Goal: Task Accomplishment & Management: Use online tool/utility

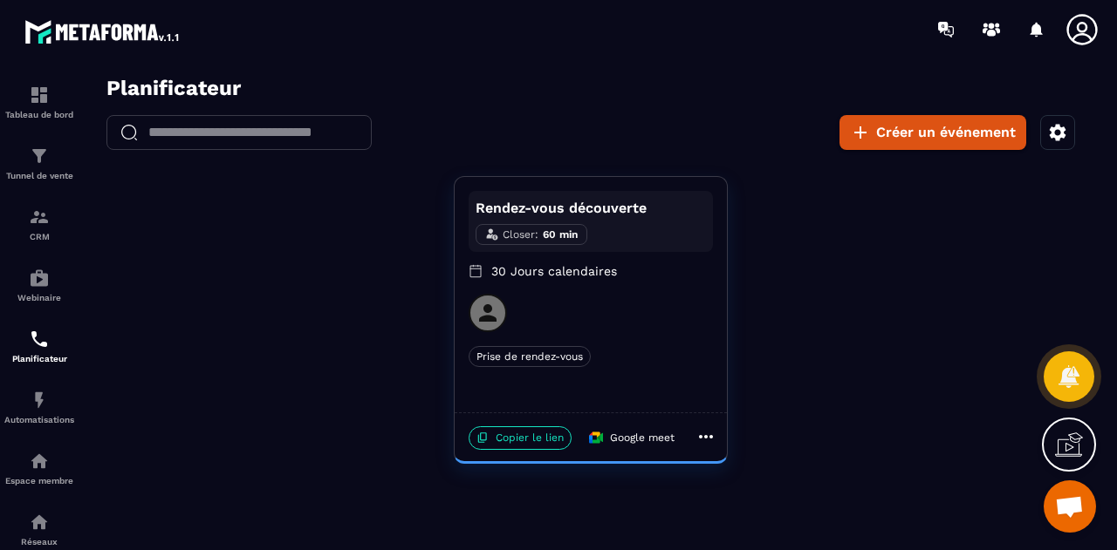
scroll to position [8155, 0]
click at [1058, 128] on icon "button" at bounding box center [1057, 132] width 17 height 17
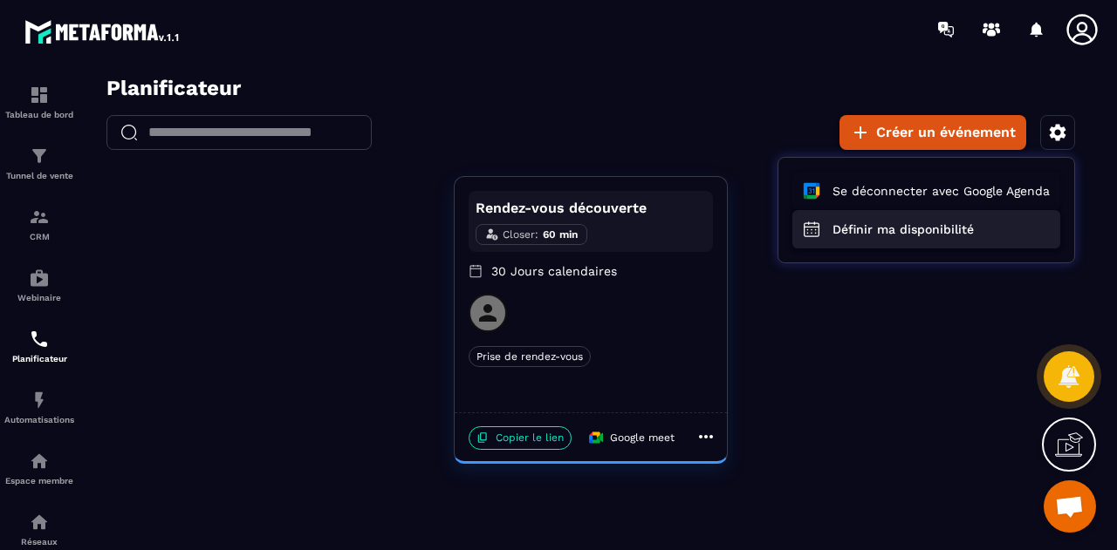
click at [898, 229] on button "Définir ma disponibilité" at bounding box center [926, 229] width 268 height 38
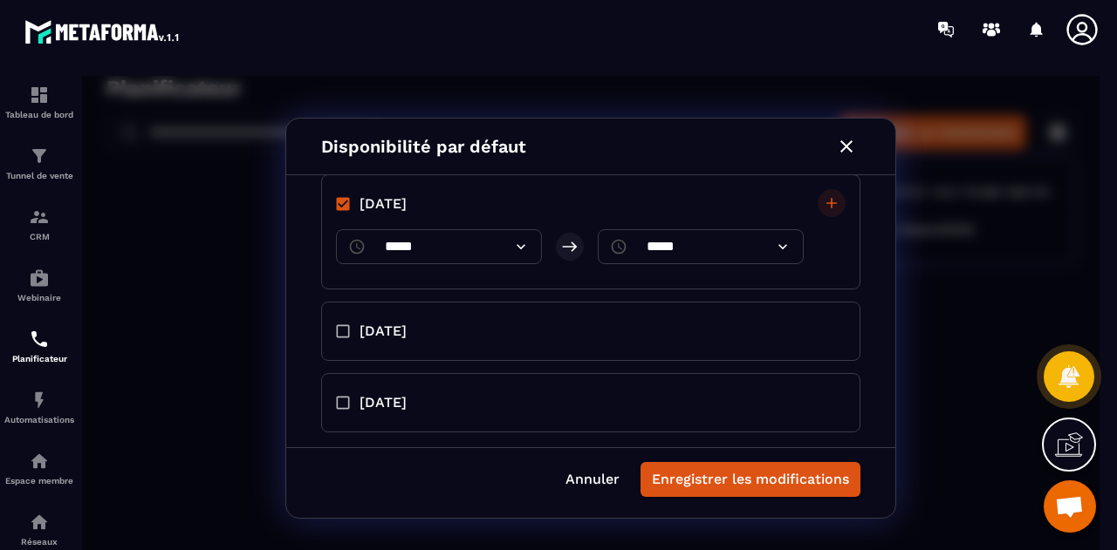
scroll to position [574, 0]
click at [359, 335] on span "[DATE]" at bounding box center [382, 330] width 47 height 21
click at [464, 367] on input "*****" at bounding box center [438, 373] width 133 height 35
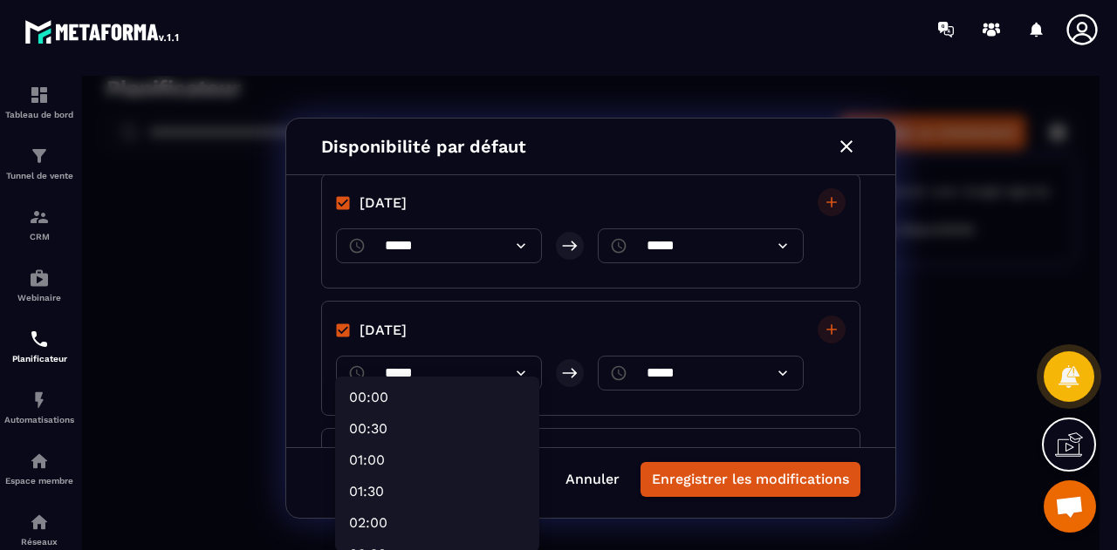
scroll to position [17, 0]
click at [667, 442] on div at bounding box center [590, 318] width 1017 height 485
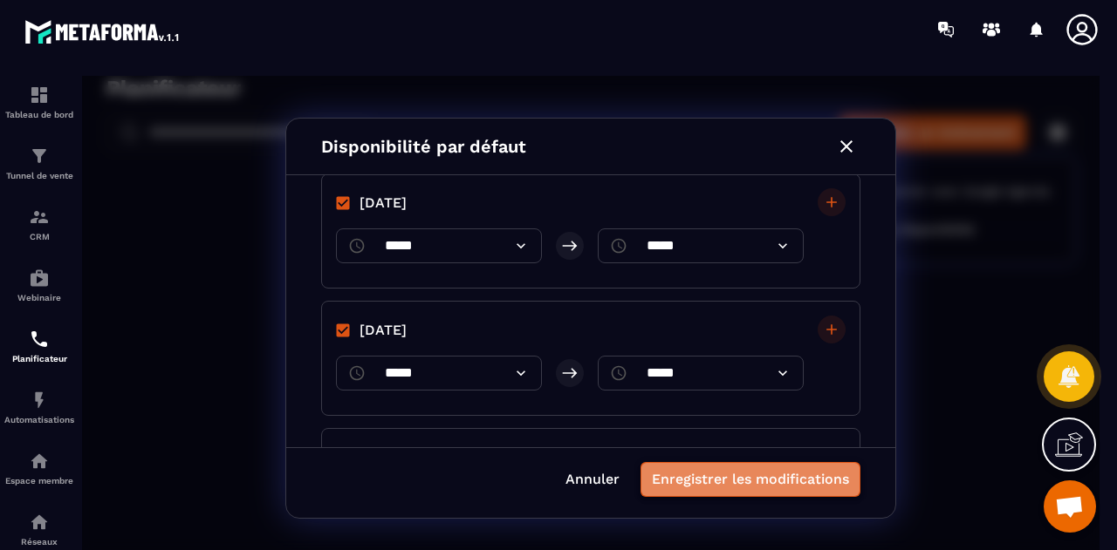
click at [736, 474] on button "Enregistrer les modifications" at bounding box center [750, 479] width 220 height 35
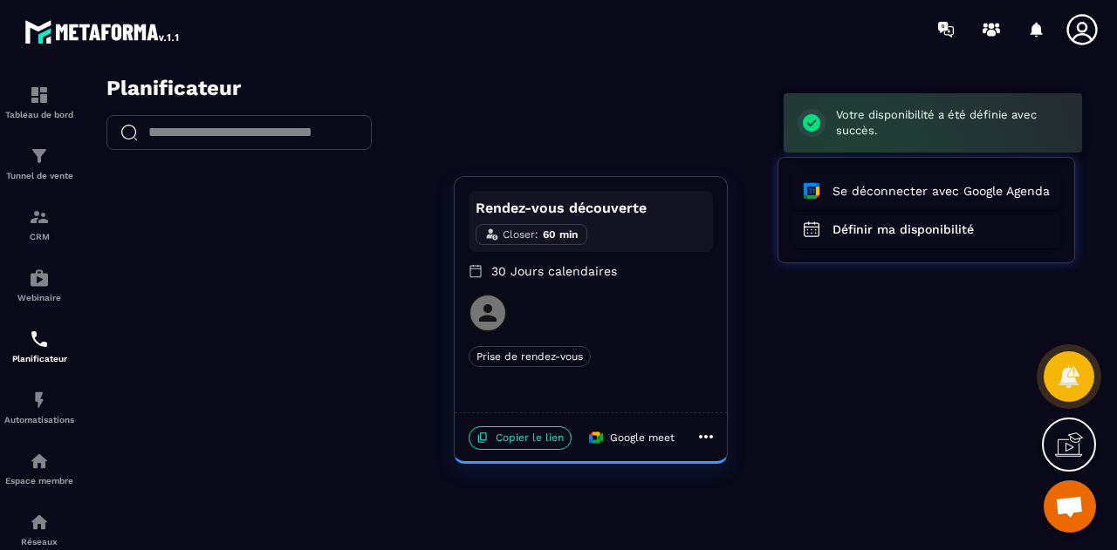
click at [506, 441] on div at bounding box center [590, 318] width 1017 height 485
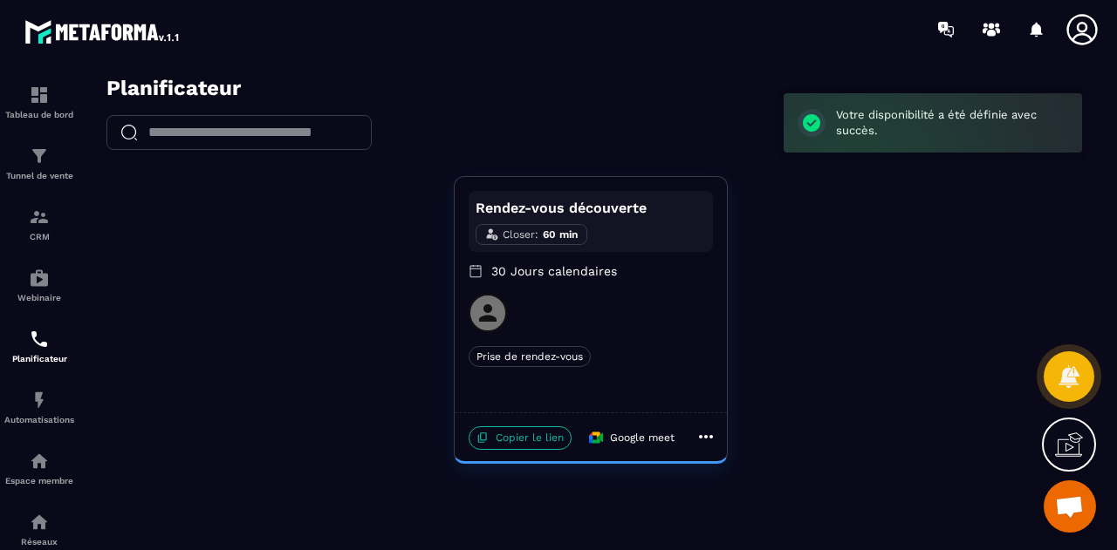
click at [527, 441] on p "Copier le lien" at bounding box center [519, 439] width 103 height 24
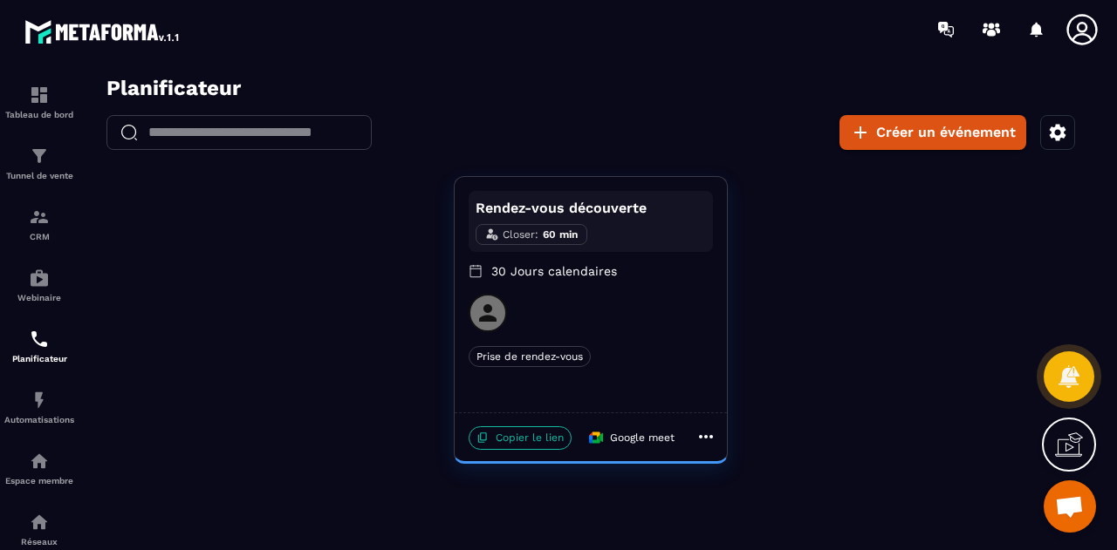
click at [515, 440] on p "Copier le lien" at bounding box center [519, 439] width 103 height 24
click at [932, 129] on button "Créer un événement" at bounding box center [932, 132] width 187 height 35
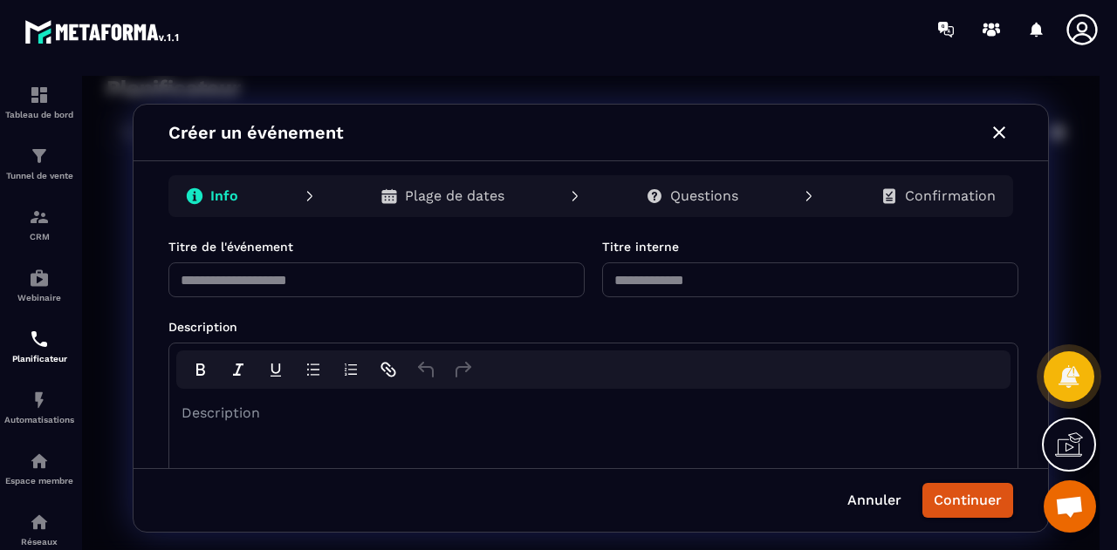
click at [325, 287] on input "text" at bounding box center [376, 280] width 416 height 35
type input "*******"
click at [674, 271] on input "text" at bounding box center [810, 280] width 416 height 35
type input "*******"
click at [424, 418] on div "rdw-editor" at bounding box center [593, 413] width 822 height 21
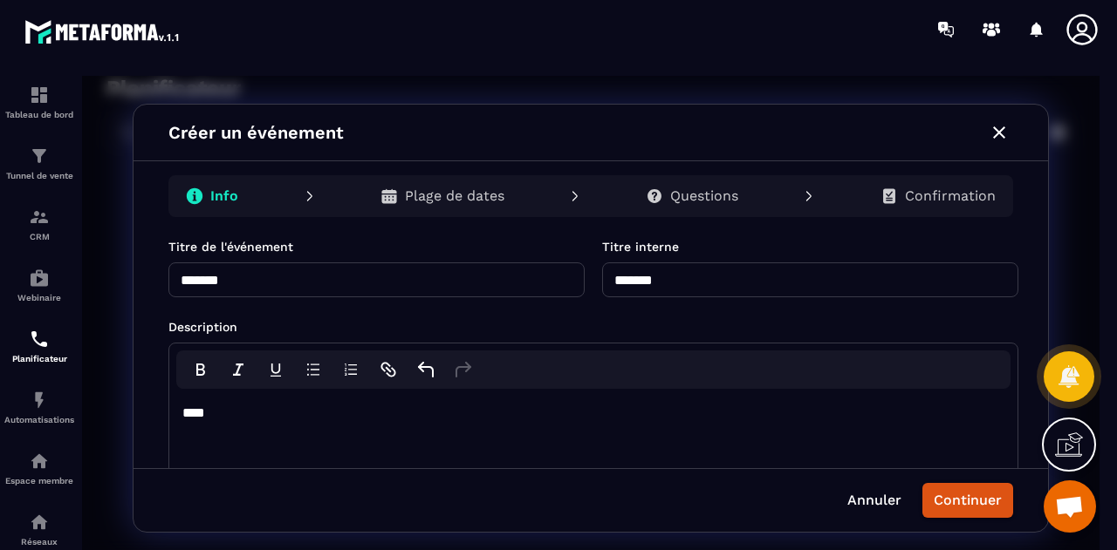
click at [451, 195] on p "Plage de dates" at bounding box center [454, 196] width 99 height 17
click at [479, 199] on p "Plage de dates" at bounding box center [454, 196] width 99 height 17
click at [959, 503] on button "Continuer" at bounding box center [967, 500] width 91 height 35
click at [430, 188] on p "Plage de dates" at bounding box center [454, 196] width 99 height 17
click at [963, 497] on button "Continuer" at bounding box center [967, 500] width 91 height 35
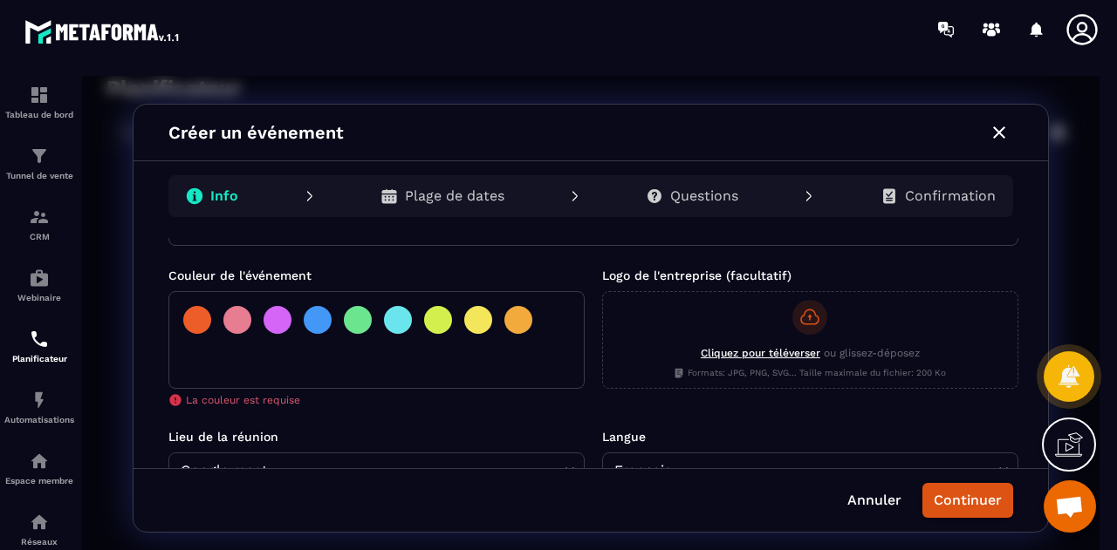
scroll to position [333, 0]
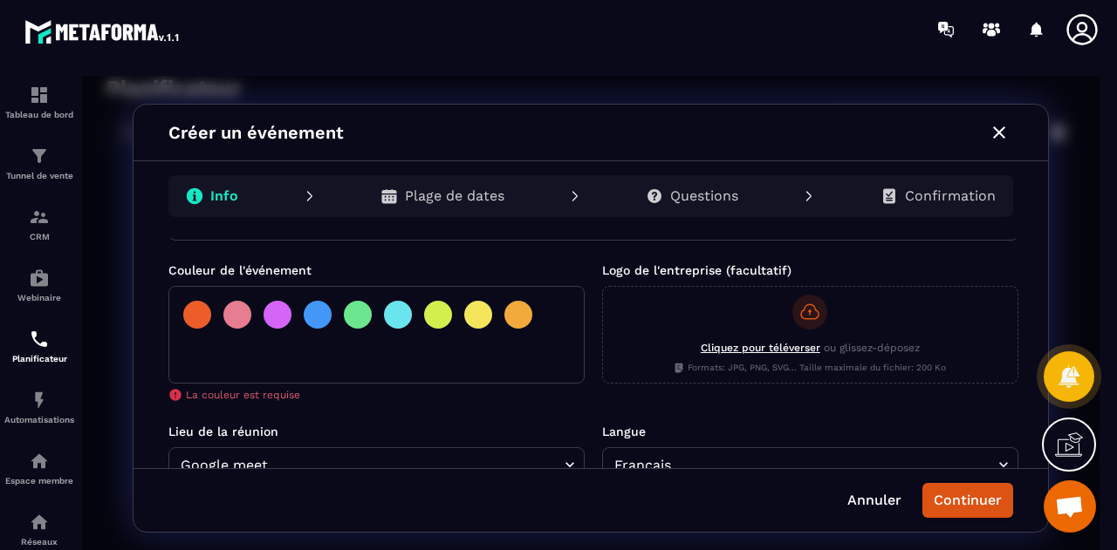
click at [464, 322] on div at bounding box center [478, 315] width 28 height 28
click at [477, 310] on div at bounding box center [478, 315] width 28 height 28
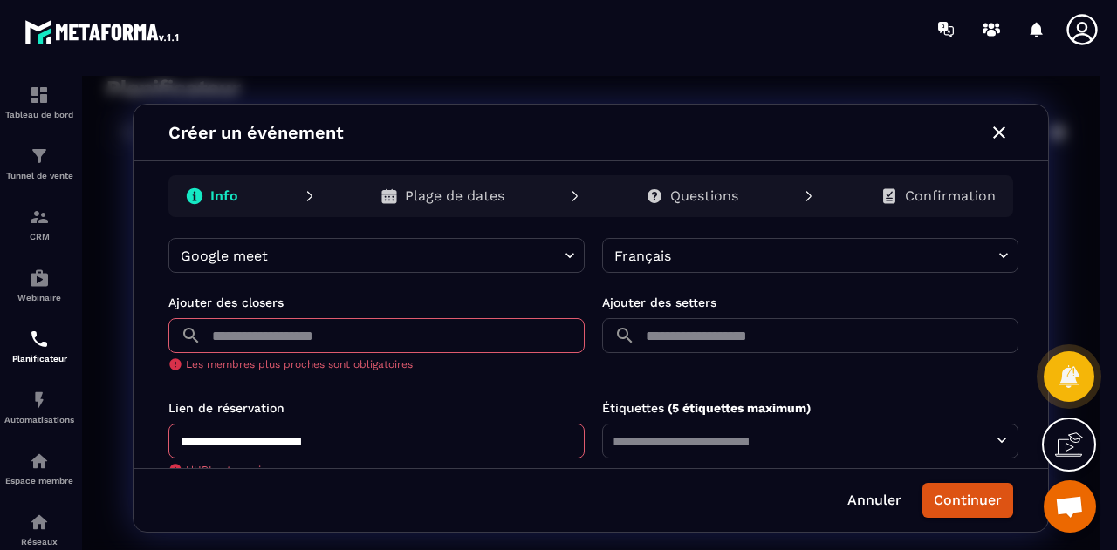
scroll to position [528, 0]
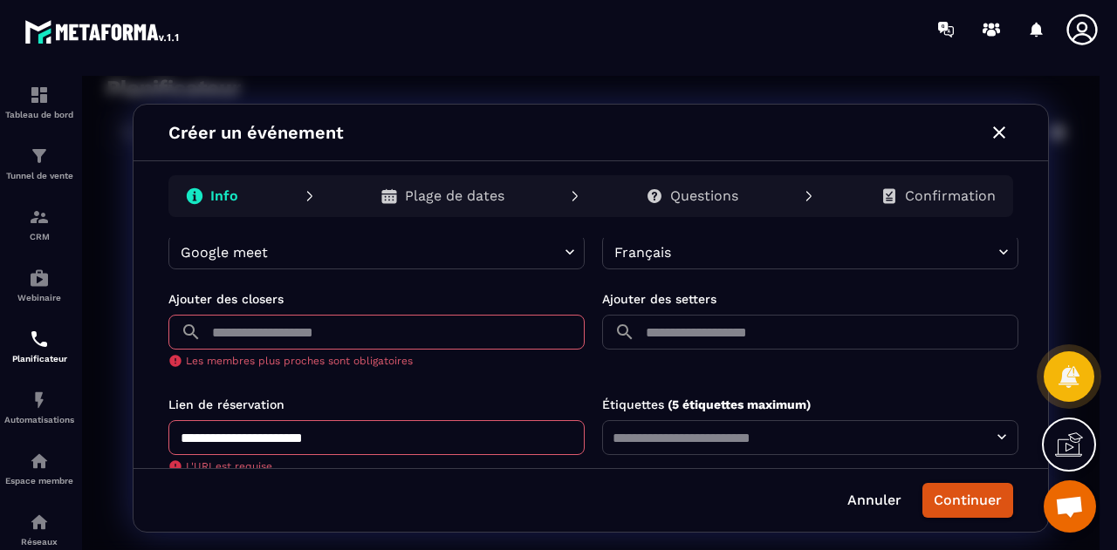
click at [480, 325] on input "text" at bounding box center [396, 332] width 376 height 35
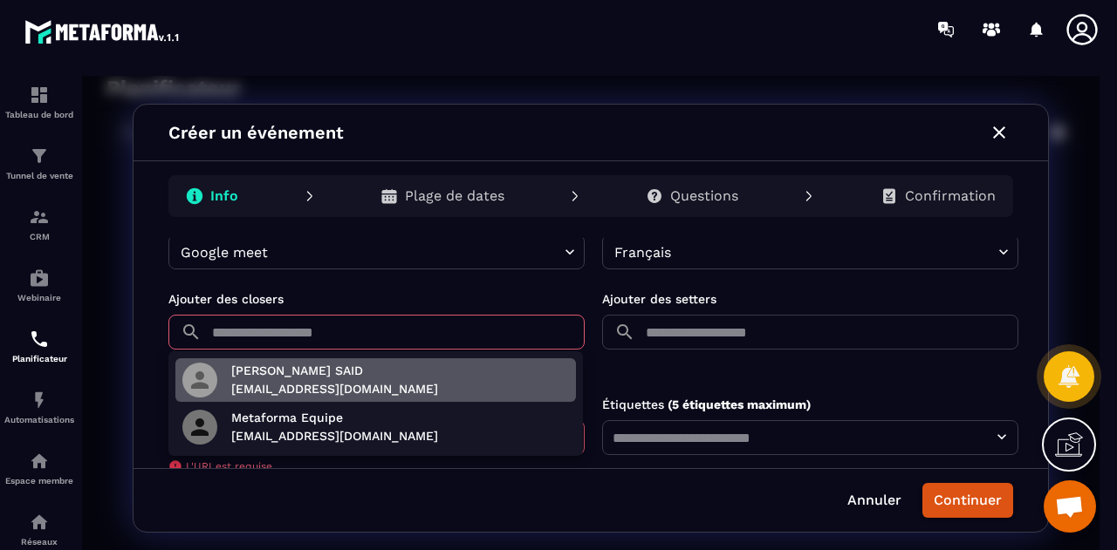
click at [386, 384] on p "[EMAIL_ADDRESS][DOMAIN_NAME]" at bounding box center [334, 389] width 207 height 18
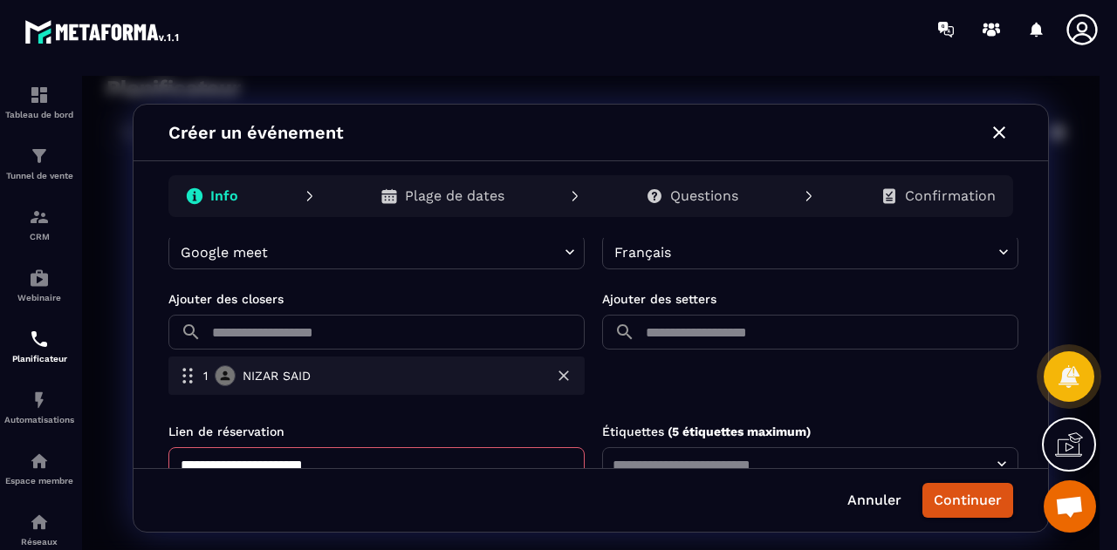
click at [389, 331] on input "text" at bounding box center [396, 332] width 376 height 35
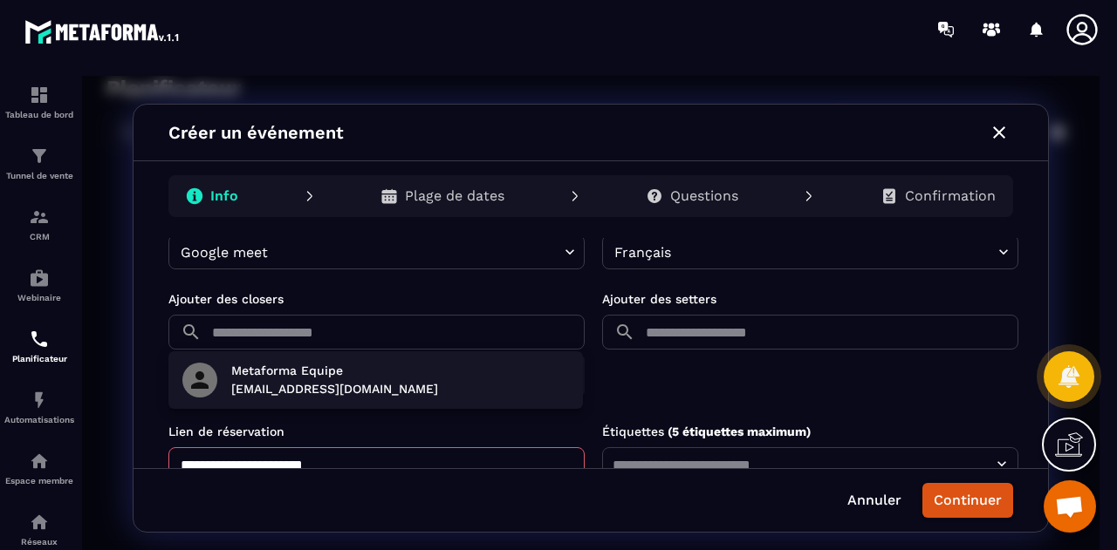
click at [721, 381] on div at bounding box center [590, 318] width 1017 height 485
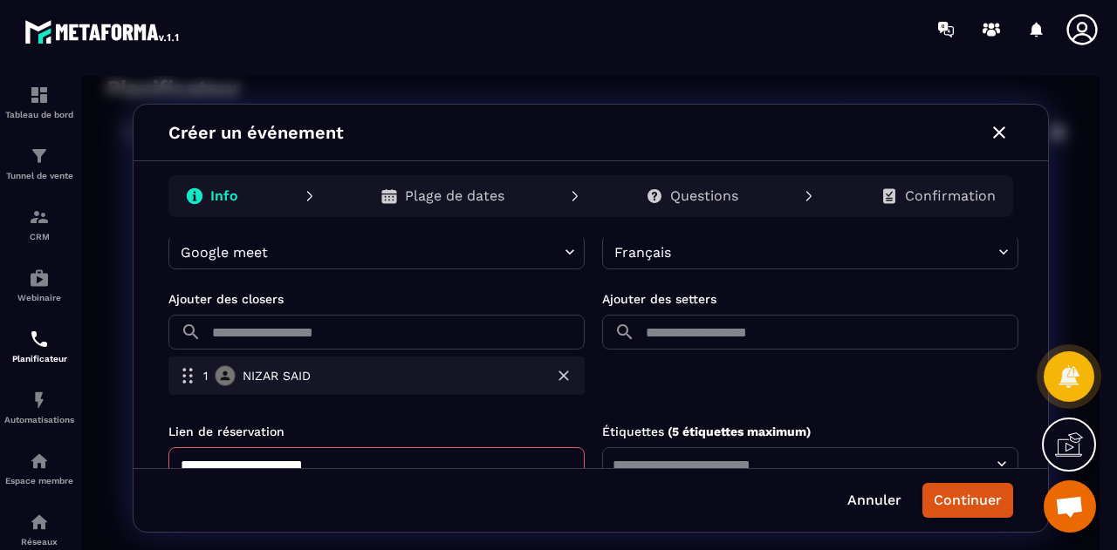
scroll to position [598, 0]
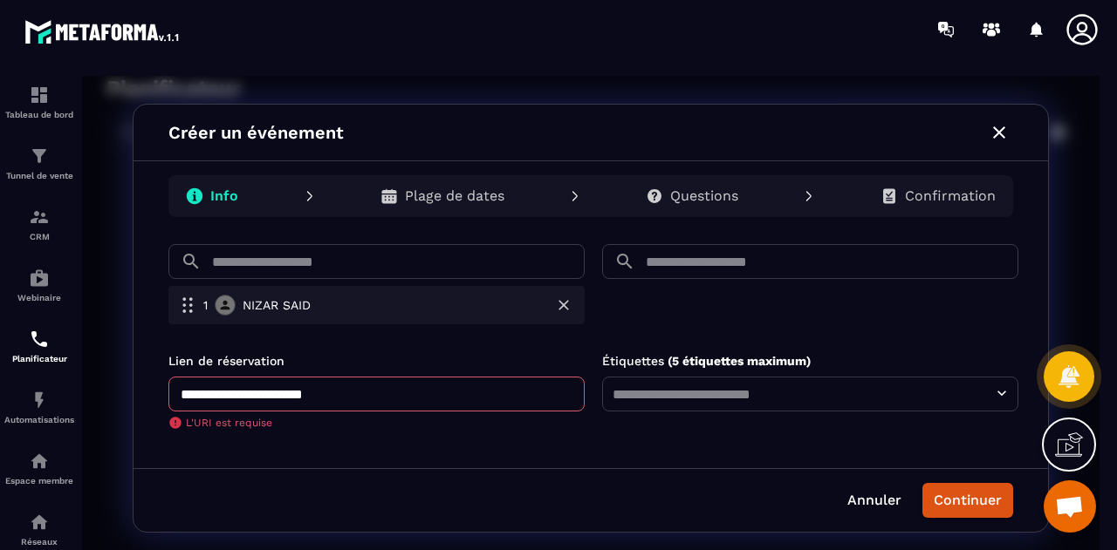
click at [439, 395] on input "**********" at bounding box center [376, 394] width 416 height 35
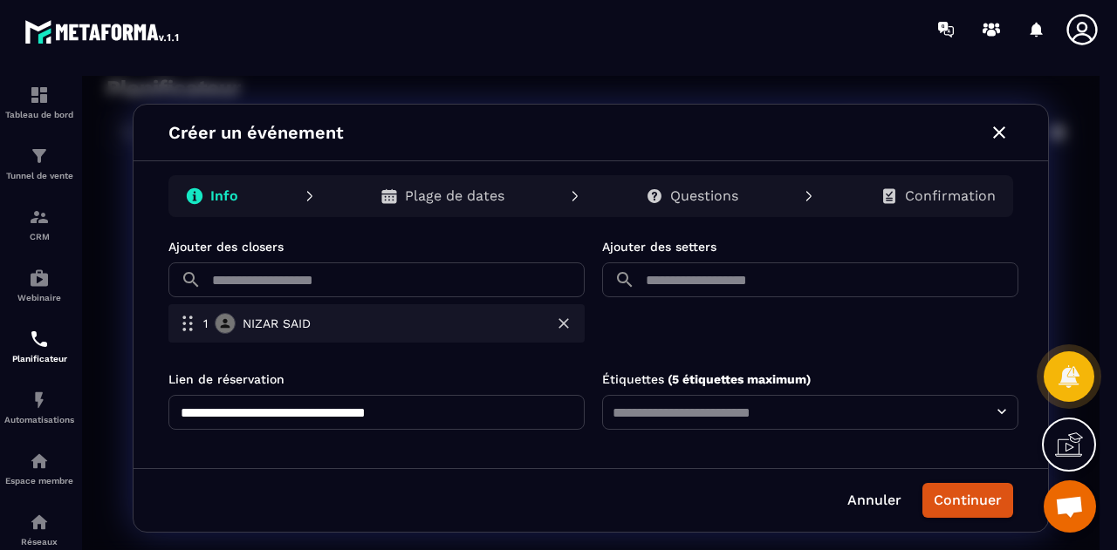
click at [498, 459] on div "**********" at bounding box center [589, 353] width 913 height 230
click at [498, 458] on div "**********" at bounding box center [589, 353] width 913 height 230
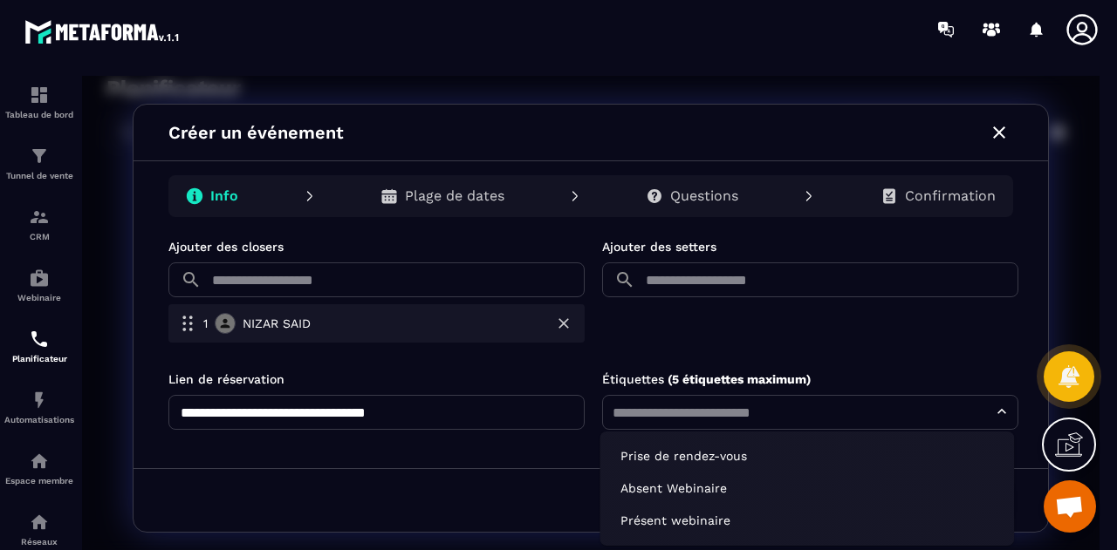
click at [700, 416] on input "text" at bounding box center [810, 412] width 406 height 24
click at [700, 454] on li "Prise de rendez-vous" at bounding box center [806, 456] width 400 height 29
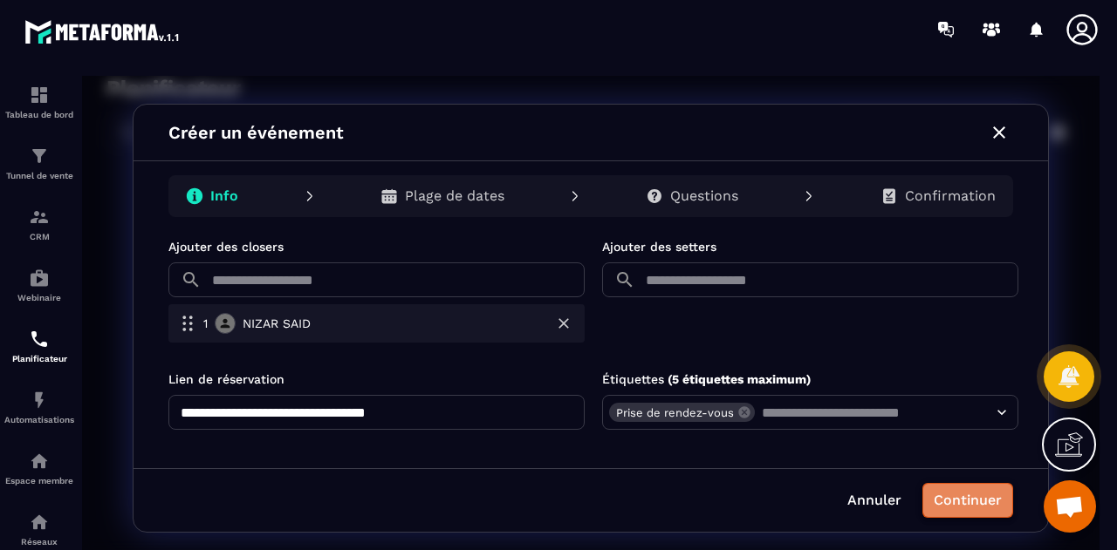
click at [962, 500] on button "Continuer" at bounding box center [967, 500] width 91 height 35
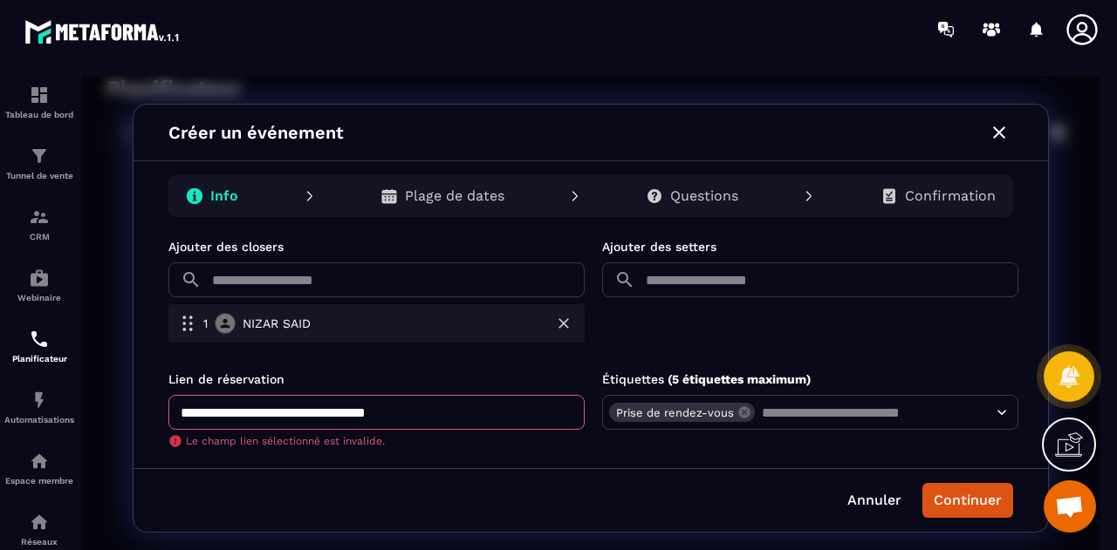
click at [474, 404] on input "**********" at bounding box center [376, 412] width 416 height 35
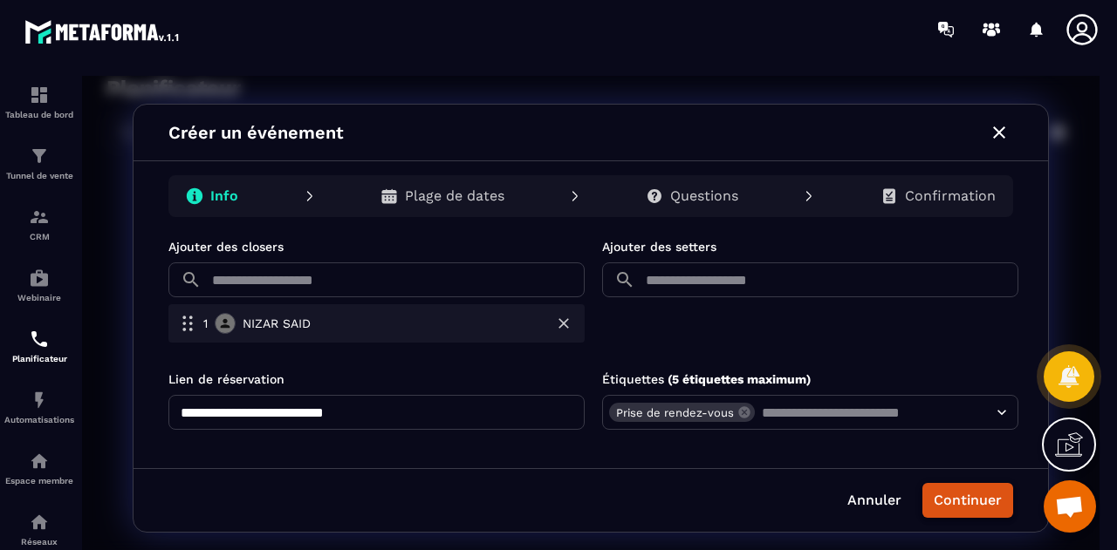
type input "**********"
click at [967, 496] on button "Continuer" at bounding box center [967, 500] width 91 height 35
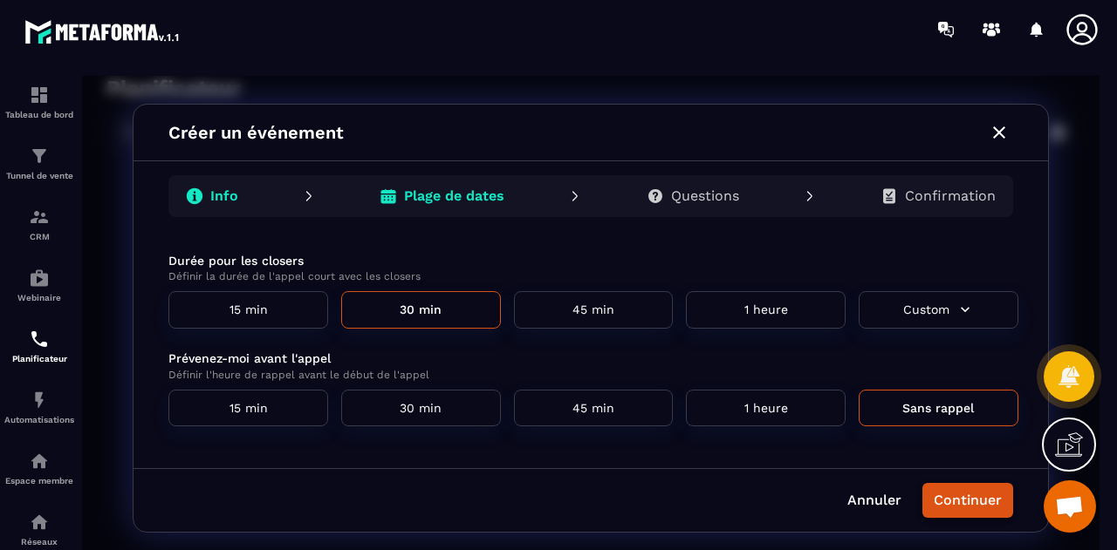
scroll to position [0, 0]
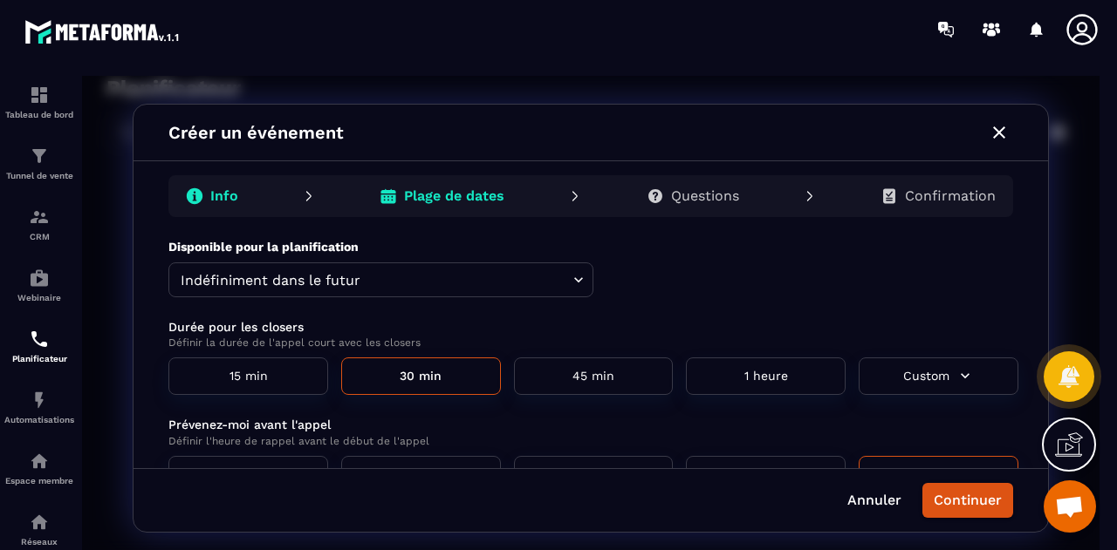
click at [341, 283] on body "Planificateur ​ ​ Créer un événement dededee Closer : 30 min Indéfiniment dans …" at bounding box center [590, 318] width 1017 height 485
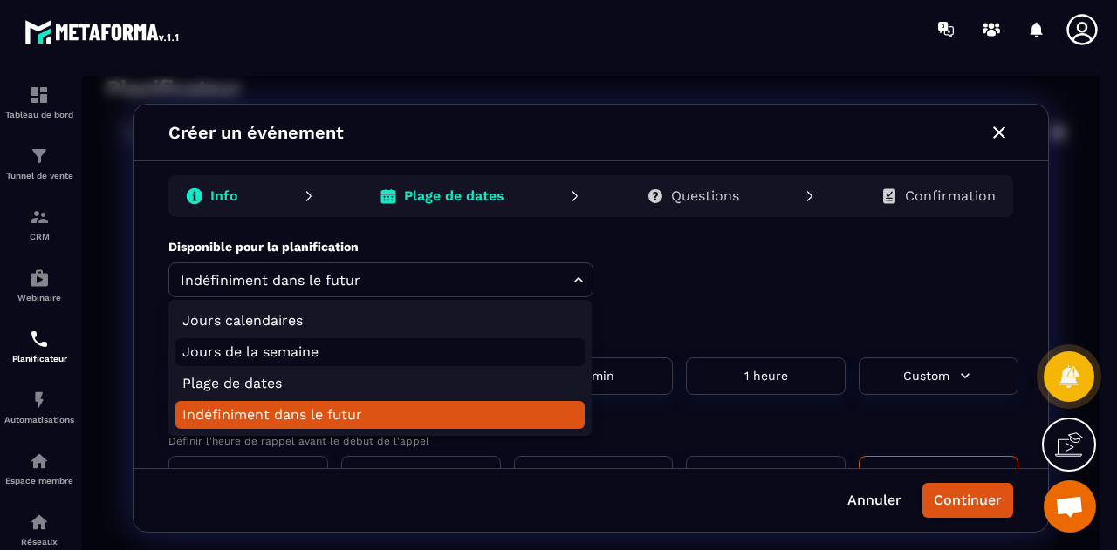
click at [326, 342] on li "Jours de la semaine" at bounding box center [379, 352] width 409 height 28
type input "*********"
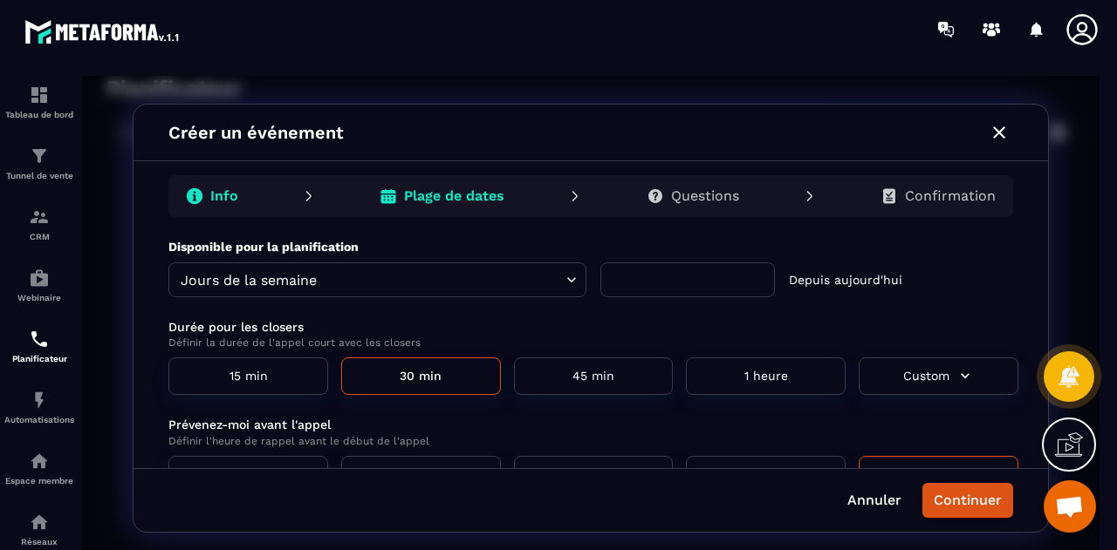
click at [713, 282] on input "text" at bounding box center [687, 280] width 174 height 35
type input "**"
click at [816, 376] on button "1 heure" at bounding box center [766, 377] width 160 height 38
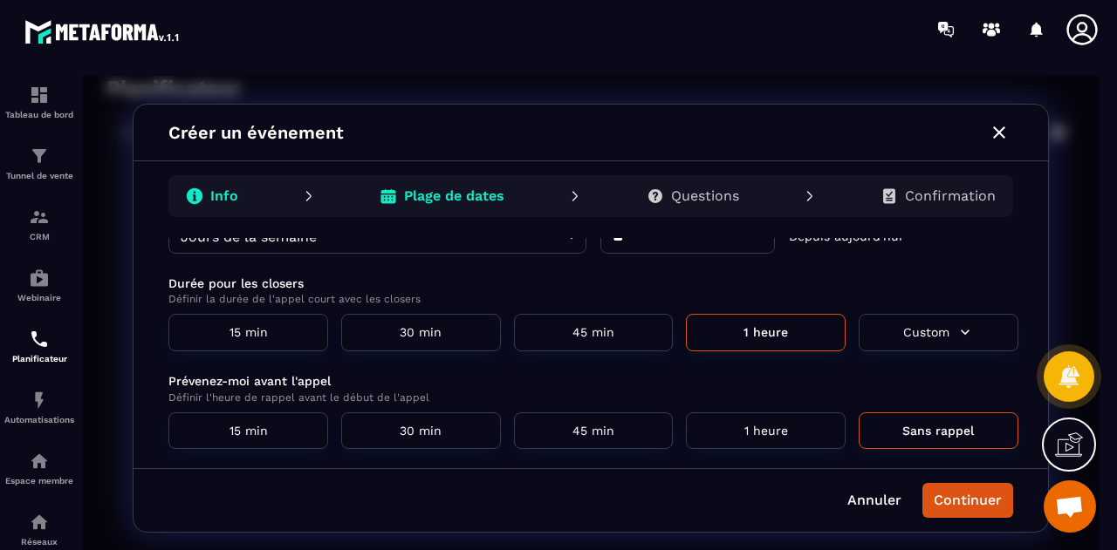
scroll to position [63, 0]
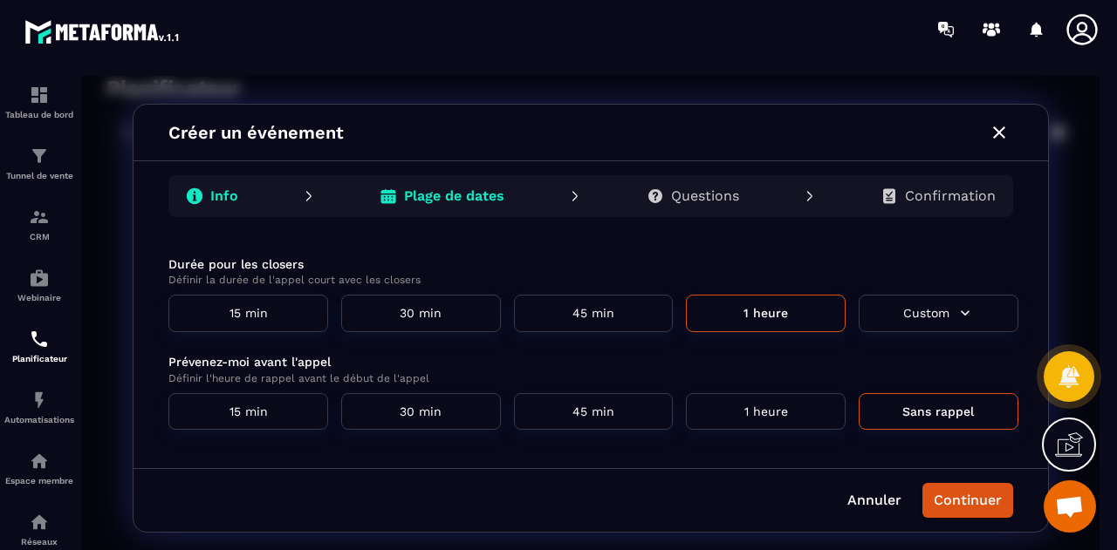
click at [785, 404] on button "1 heure" at bounding box center [766, 412] width 160 height 38
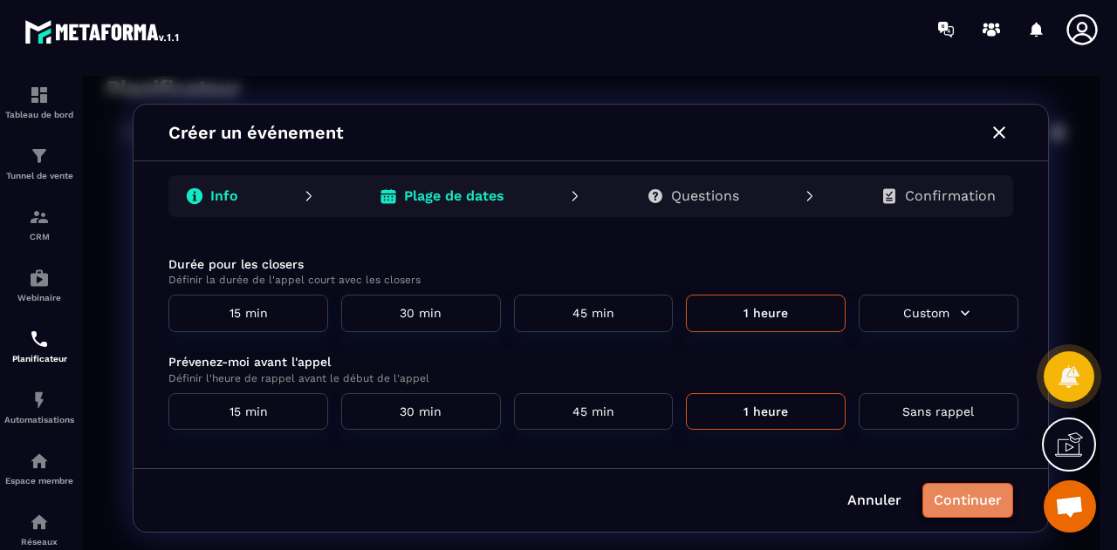
click at [986, 507] on button "Continuer" at bounding box center [967, 500] width 91 height 35
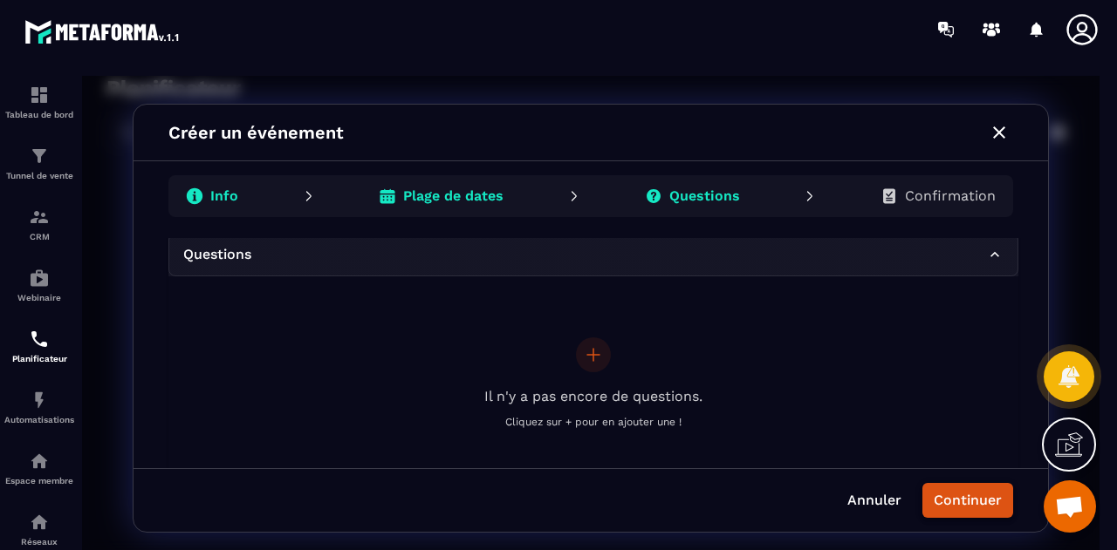
scroll to position [0, 0]
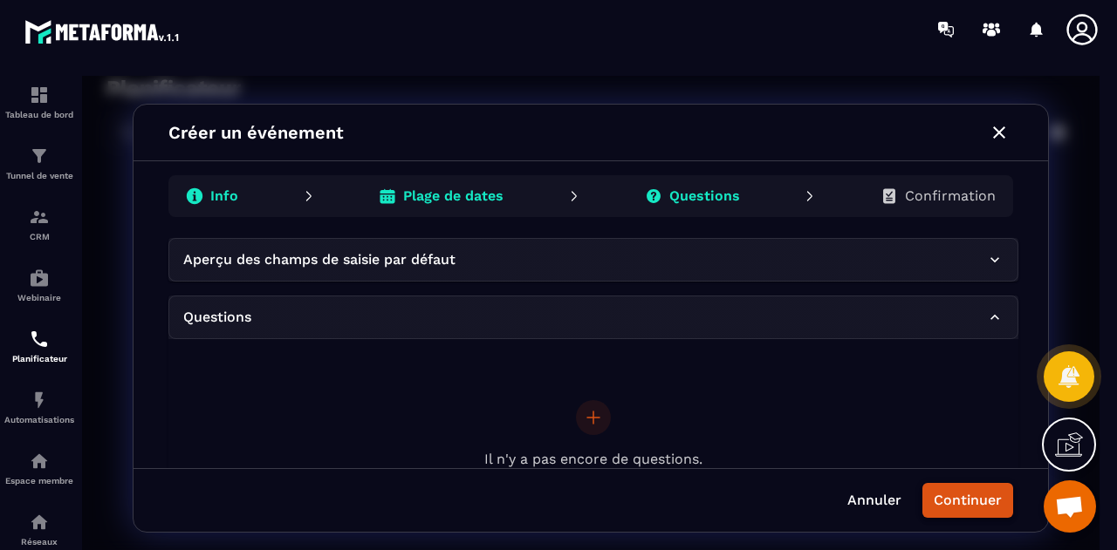
click at [968, 499] on button "Continuer" at bounding box center [967, 500] width 91 height 35
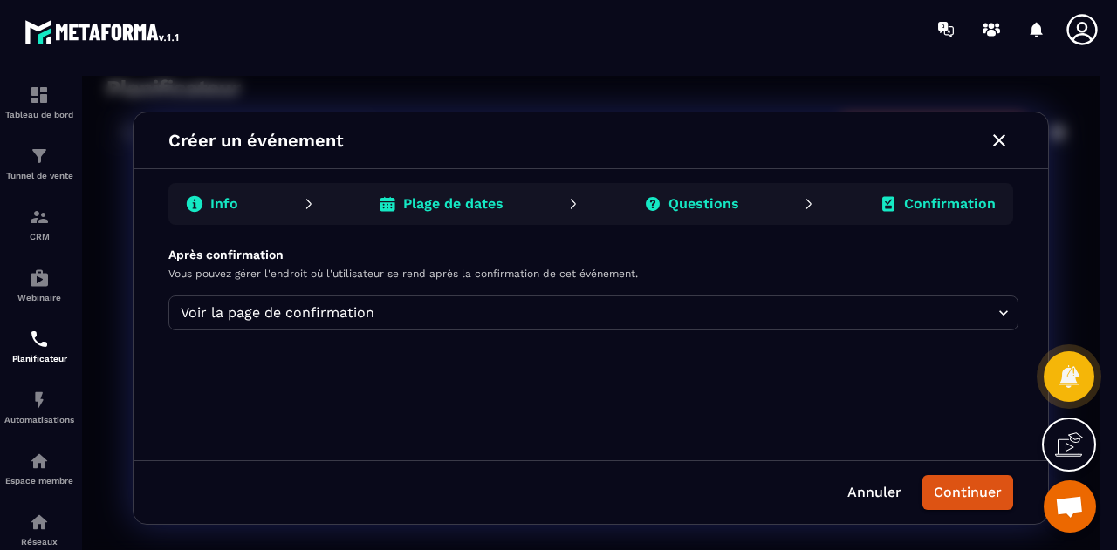
click at [967, 499] on button "Continuer" at bounding box center [967, 492] width 91 height 35
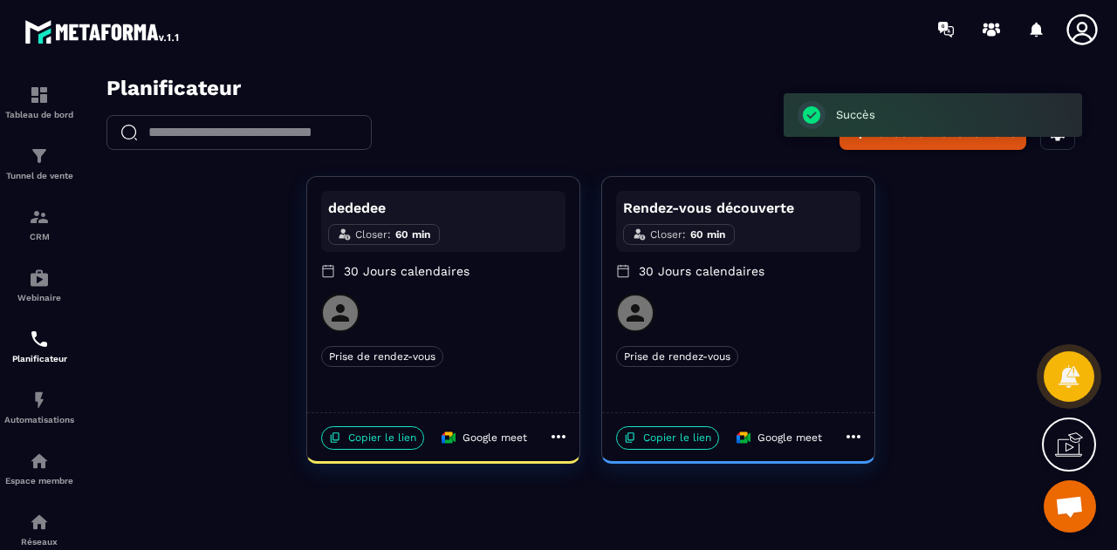
click at [337, 451] on div "Copier le lien Google meet" at bounding box center [425, 435] width 223 height 32
click at [379, 435] on p "Copier le lien" at bounding box center [372, 439] width 103 height 24
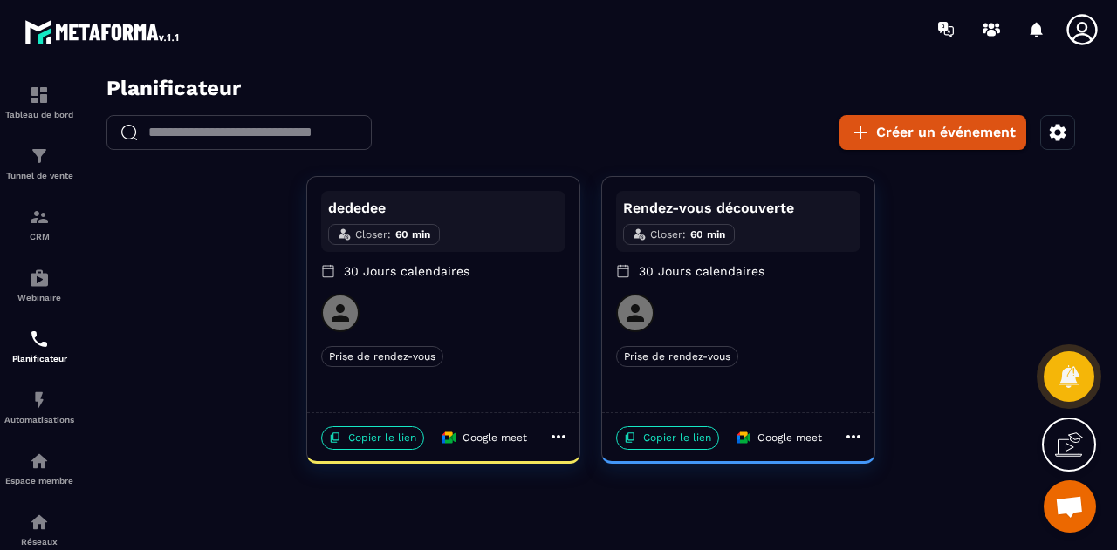
click at [968, 282] on div "dededee Closer : 60 min 30 Jours calendaires Prise de rendez-vous Prise de rend…" at bounding box center [590, 320] width 1017 height 288
click at [1049, 142] on icon "button" at bounding box center [1057, 132] width 21 height 21
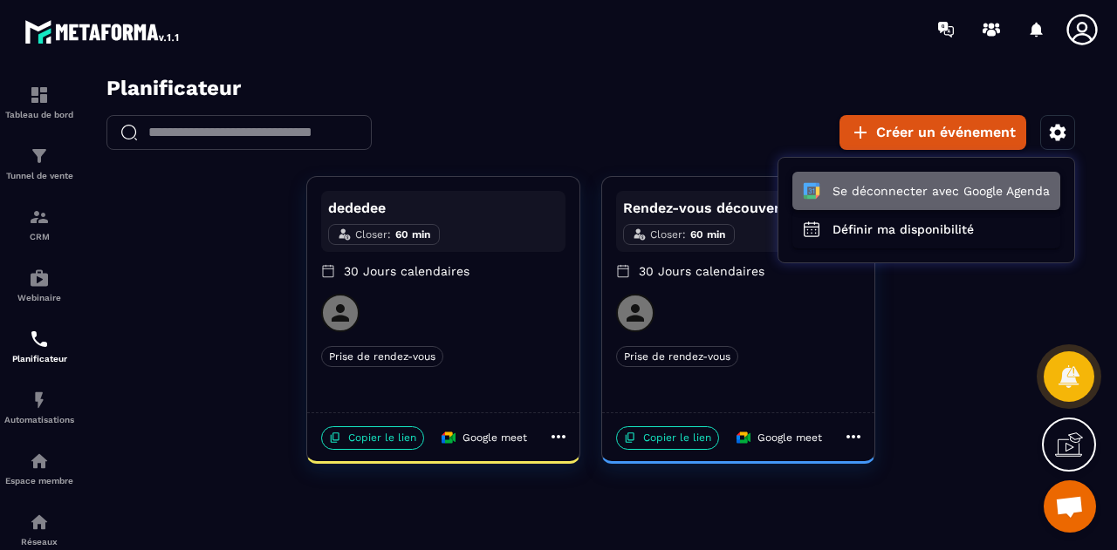
click at [987, 198] on button "Se déconnecter avec Google Agenda" at bounding box center [926, 191] width 268 height 38
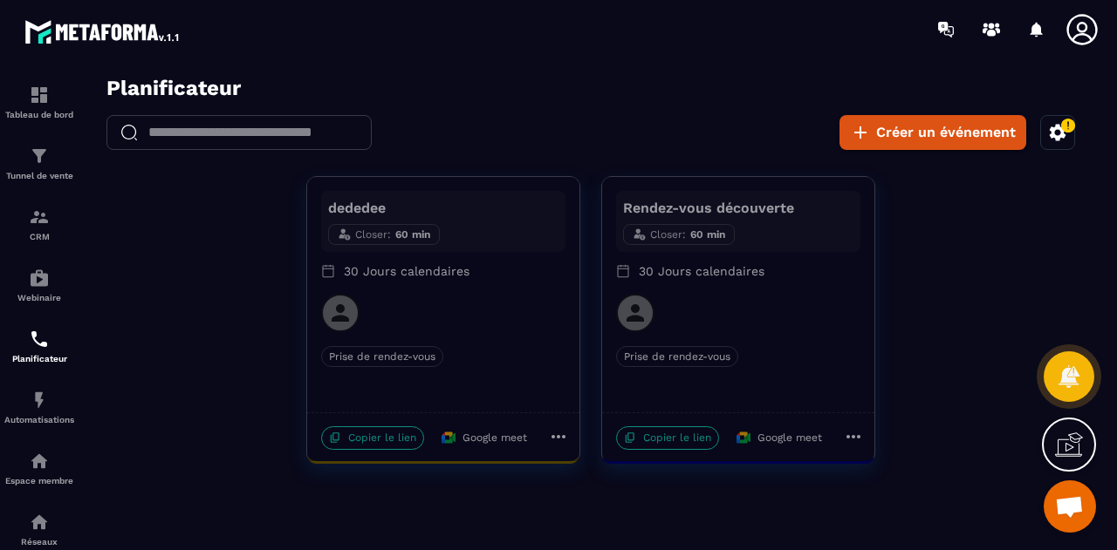
click at [1063, 131] on icon "button" at bounding box center [1068, 126] width 16 height 16
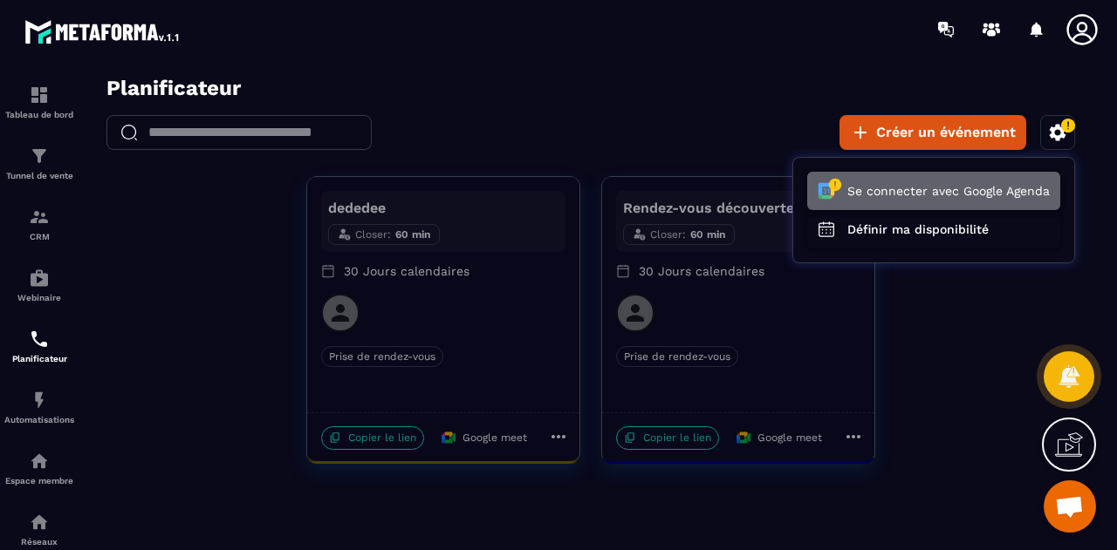
click at [960, 188] on button "Se connecter avec Google Agenda" at bounding box center [933, 191] width 253 height 38
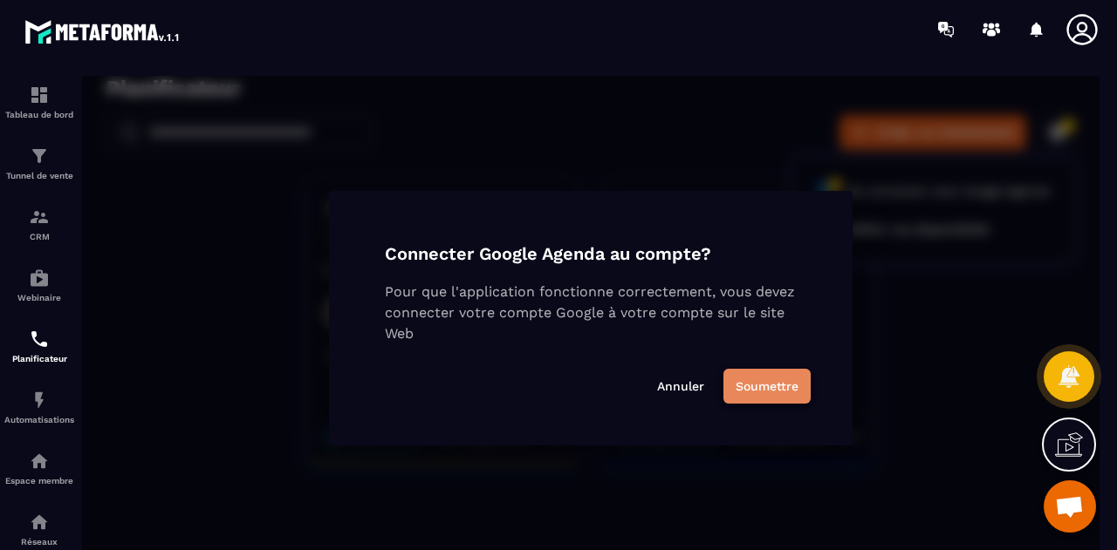
click at [762, 393] on button "Soumettre" at bounding box center [766, 386] width 87 height 35
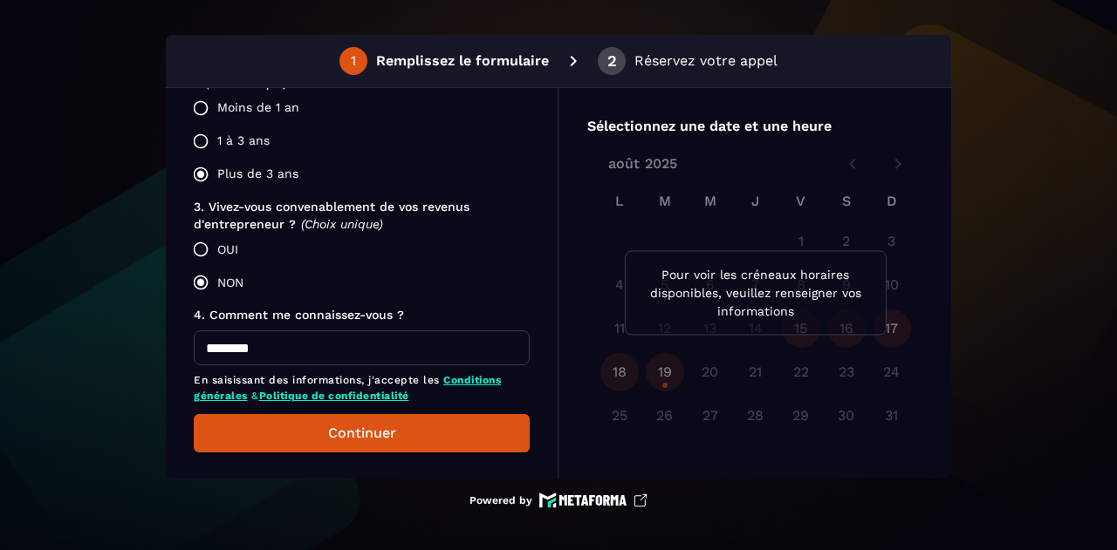
scroll to position [588, 0]
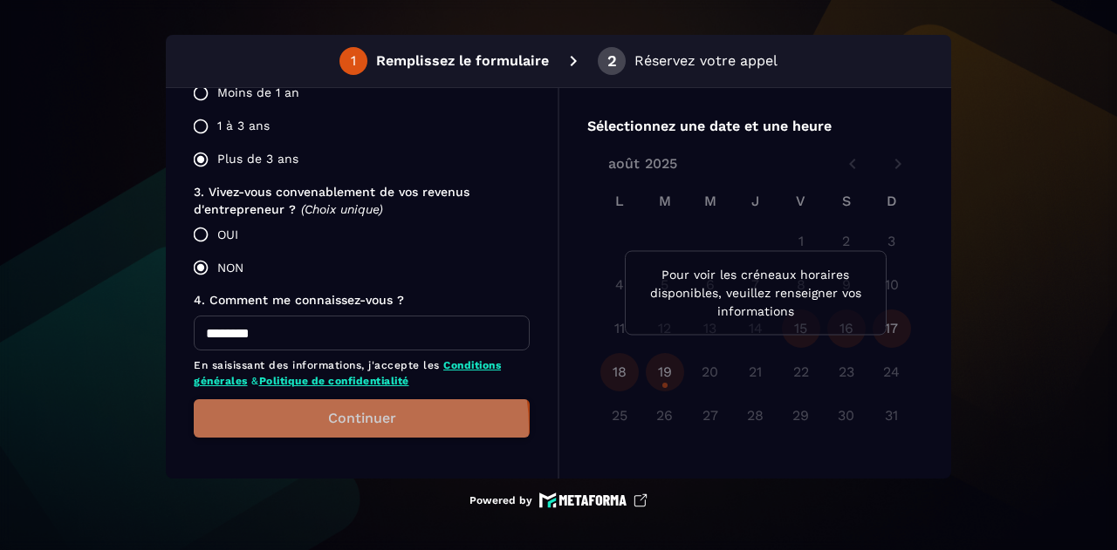
click at [328, 427] on button "Continuer" at bounding box center [362, 419] width 336 height 38
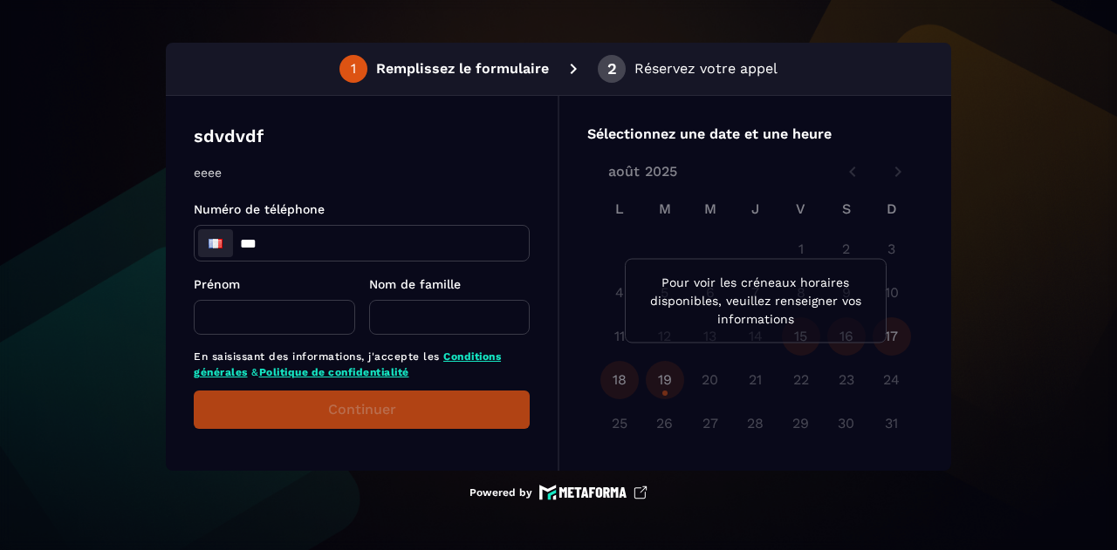
click at [360, 249] on input "***" at bounding box center [362, 243] width 334 height 35
type input "**********"
type input "*****"
click at [407, 317] on input "text" at bounding box center [449, 317] width 161 height 35
type input "****"
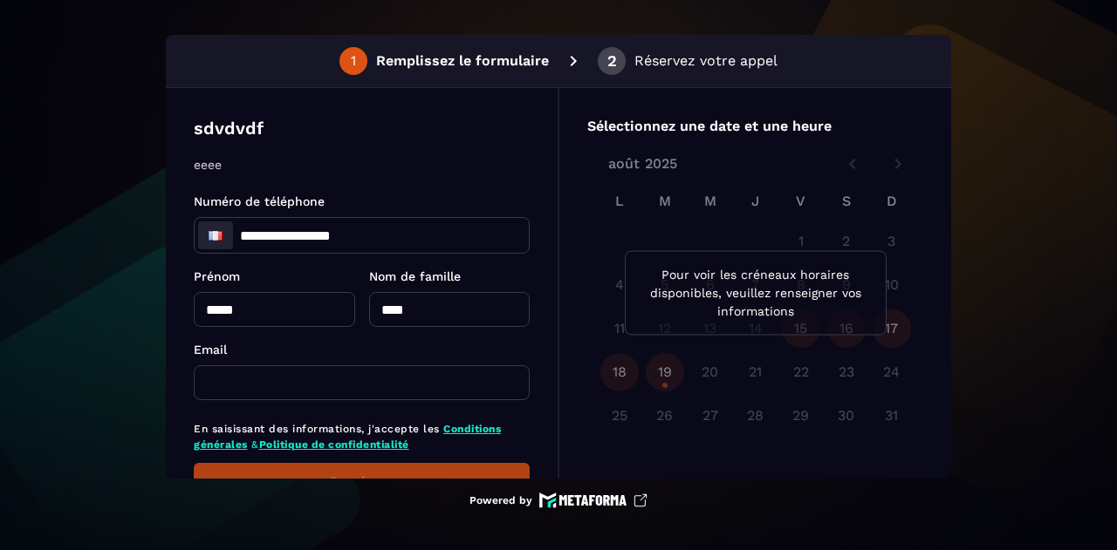
click at [278, 378] on input "text" at bounding box center [362, 383] width 336 height 35
type input "**********"
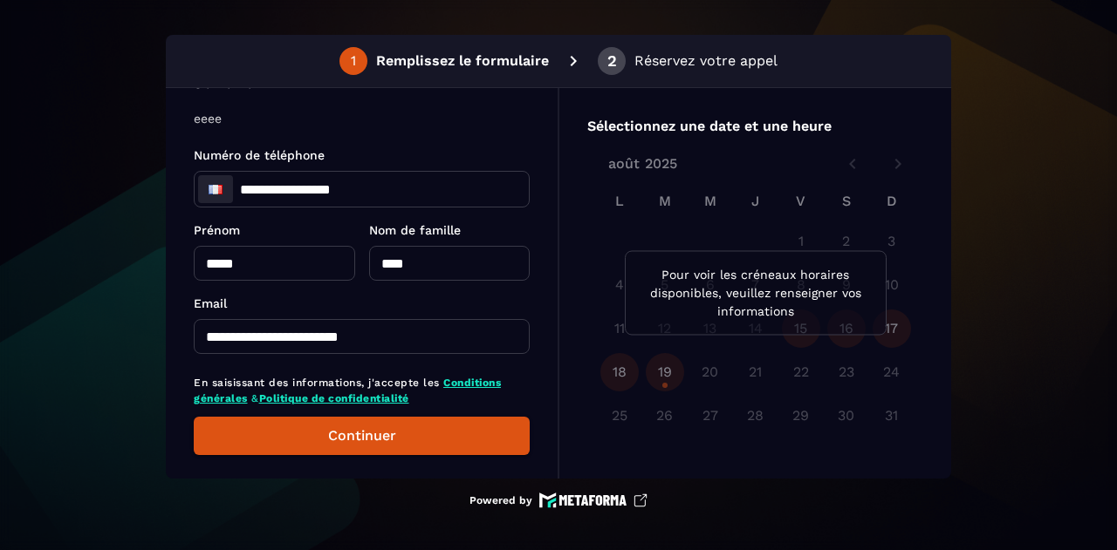
scroll to position [64, 0]
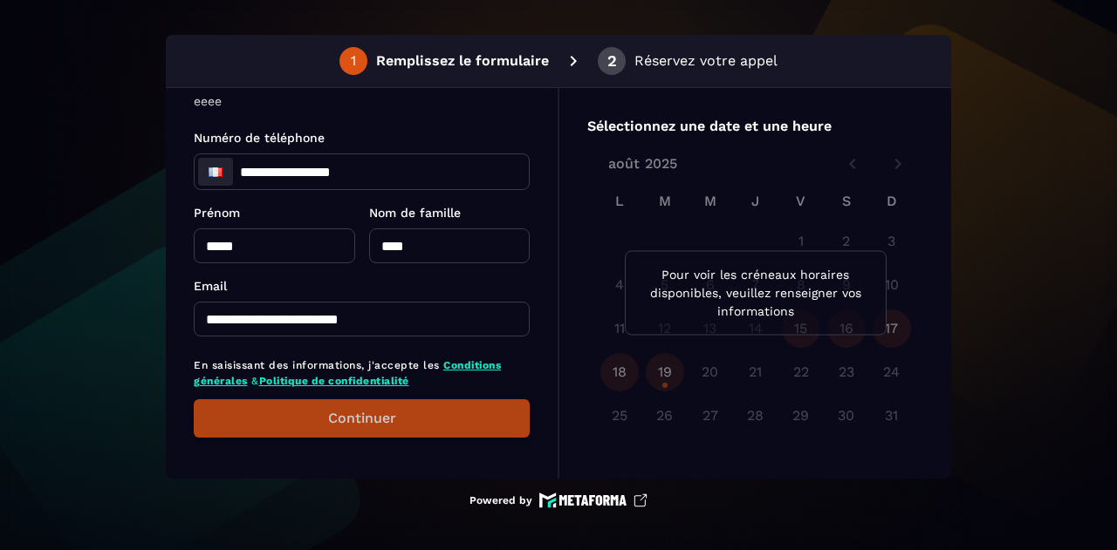
click at [331, 421] on button "Continuer" at bounding box center [362, 419] width 336 height 38
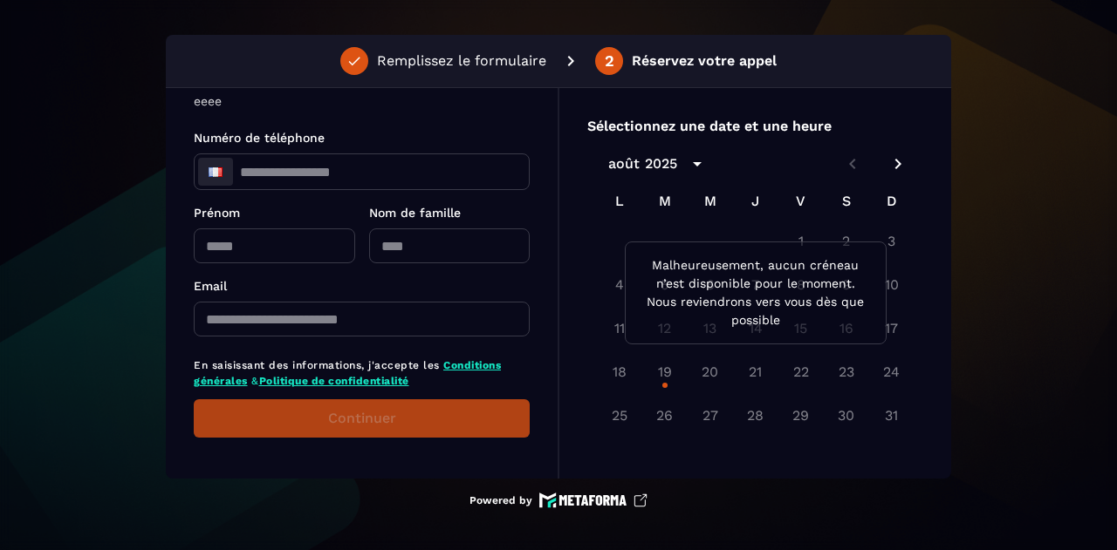
click at [812, 358] on div "18 19 20 21 22 23 24" at bounding box center [755, 373] width 336 height 42
click at [897, 167] on icon "Next month" at bounding box center [898, 164] width 6 height 10
click at [896, 170] on div at bounding box center [755, 293] width 336 height 312
click at [895, 163] on div at bounding box center [755, 293] width 336 height 312
